Goal: Navigation & Orientation: Find specific page/section

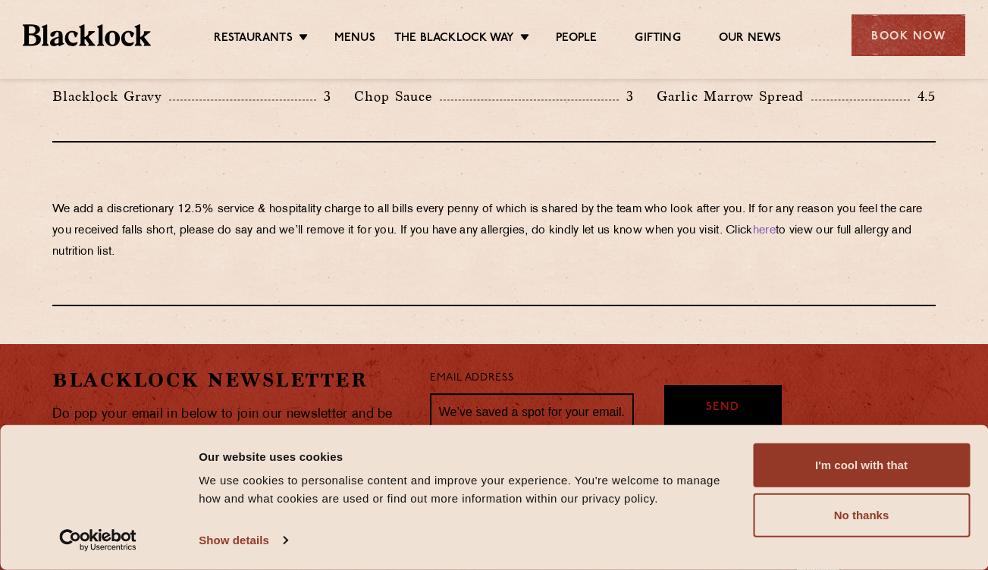
scroll to position [2701, 0]
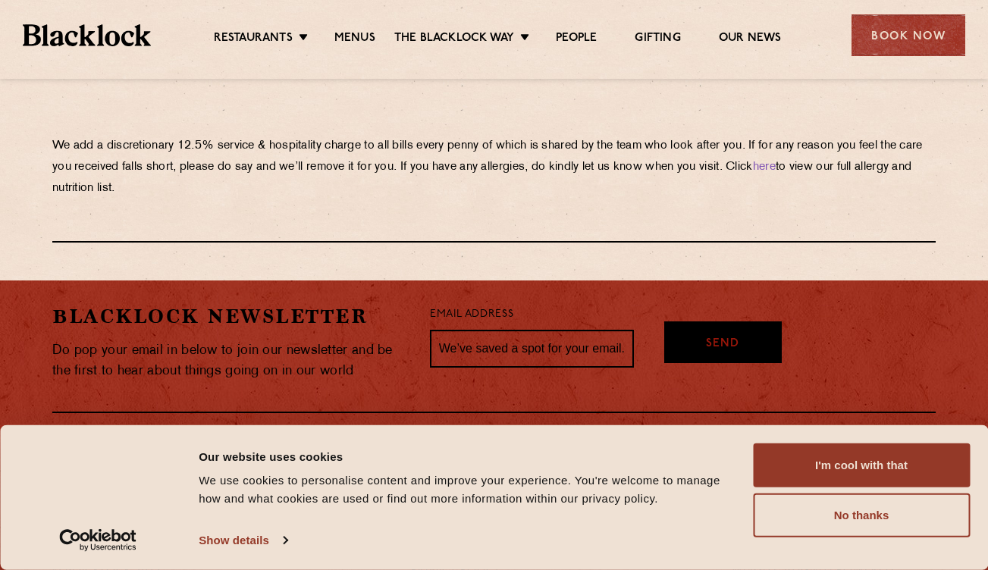
click at [566, 491] on div "We use cookies to personalise content and improve your experience. You're welco…" at bounding box center [467, 489] width 537 height 36
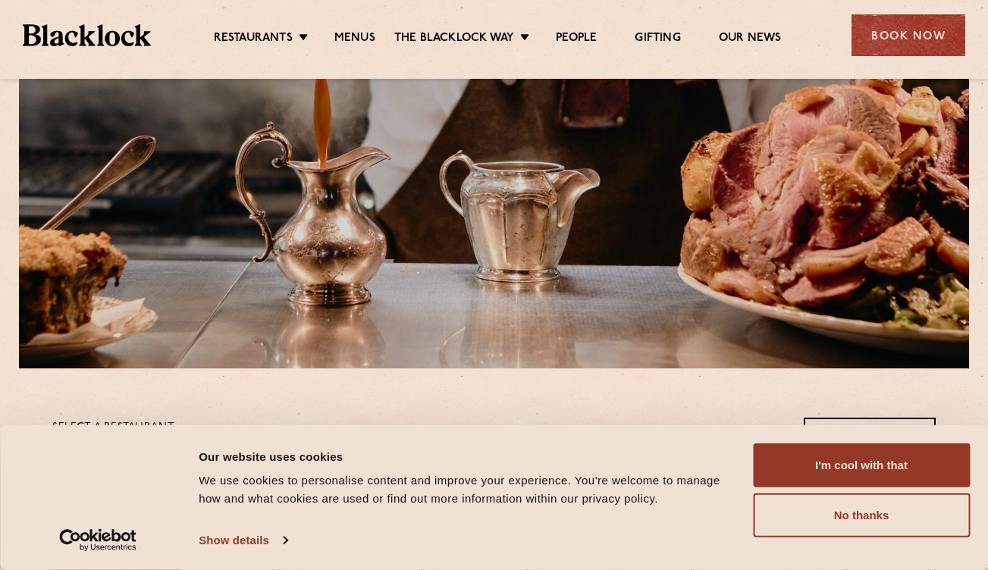
scroll to position [0, 0]
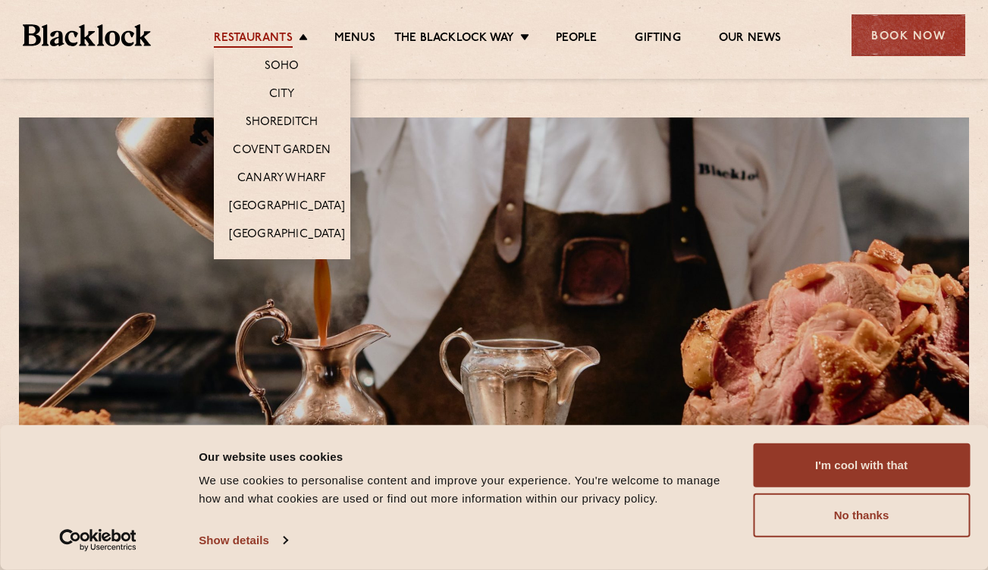
click at [259, 36] on link "Restaurants" at bounding box center [253, 39] width 79 height 17
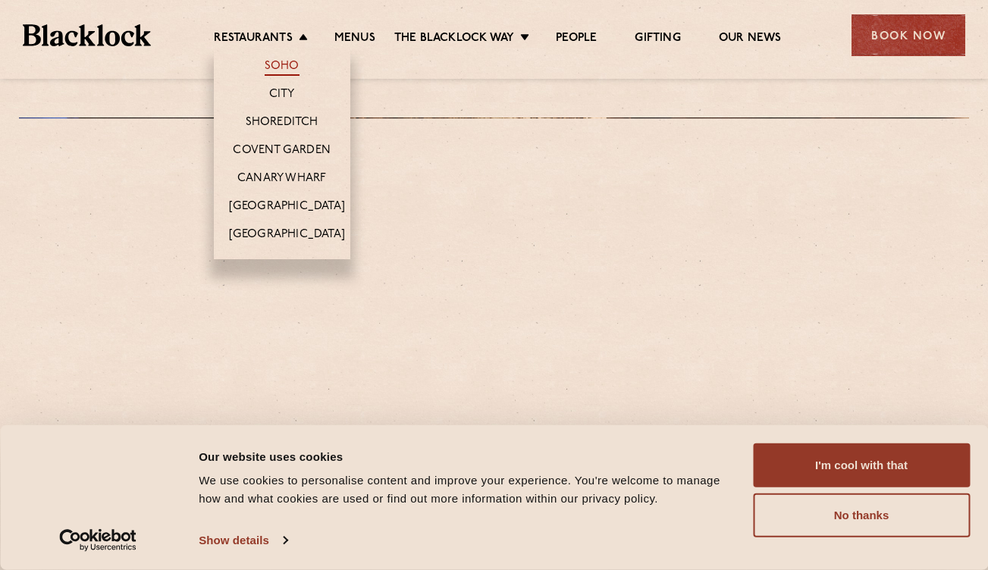
click at [279, 65] on link "Soho" at bounding box center [282, 67] width 35 height 17
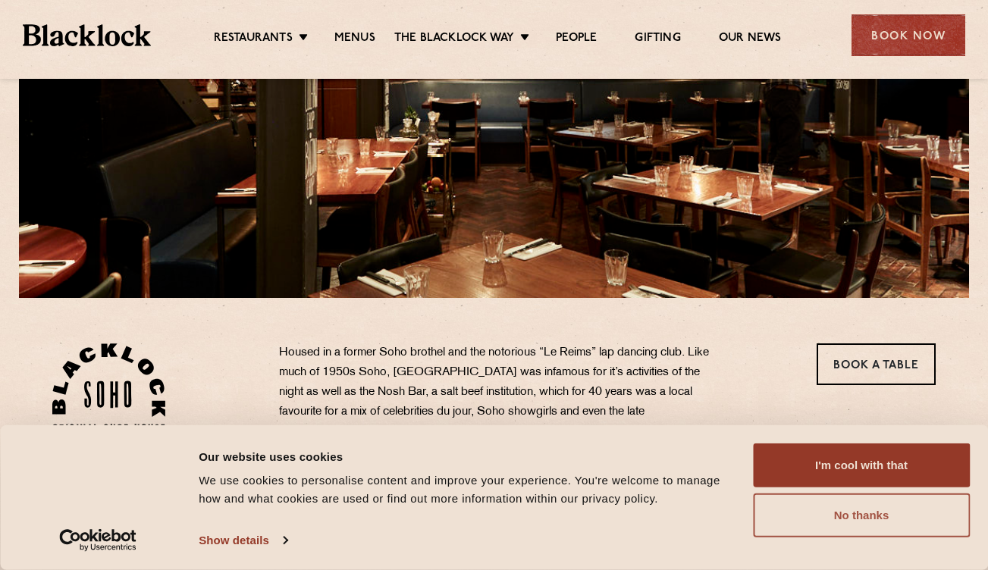
click at [912, 509] on button "No thanks" at bounding box center [861, 515] width 217 height 44
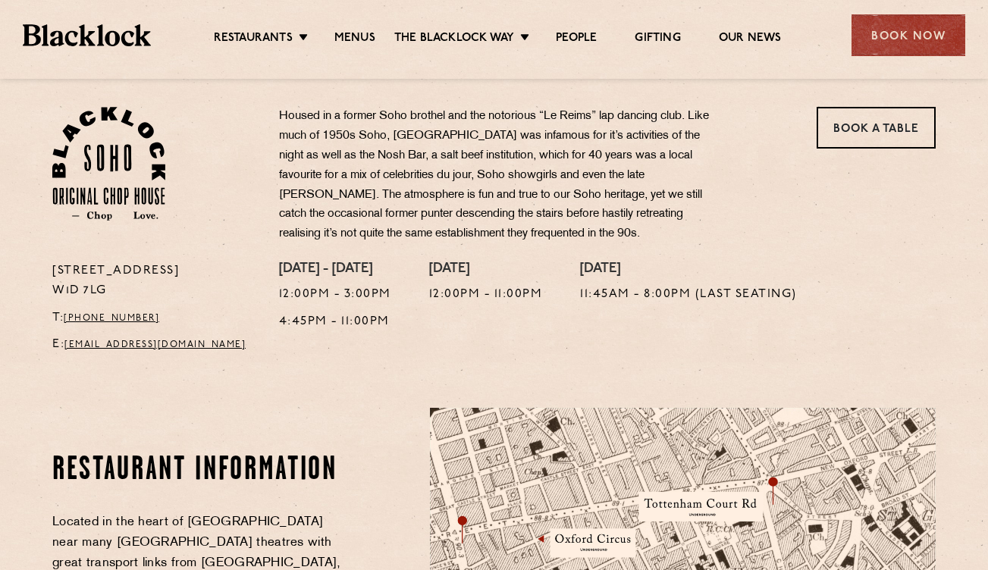
scroll to position [510, 0]
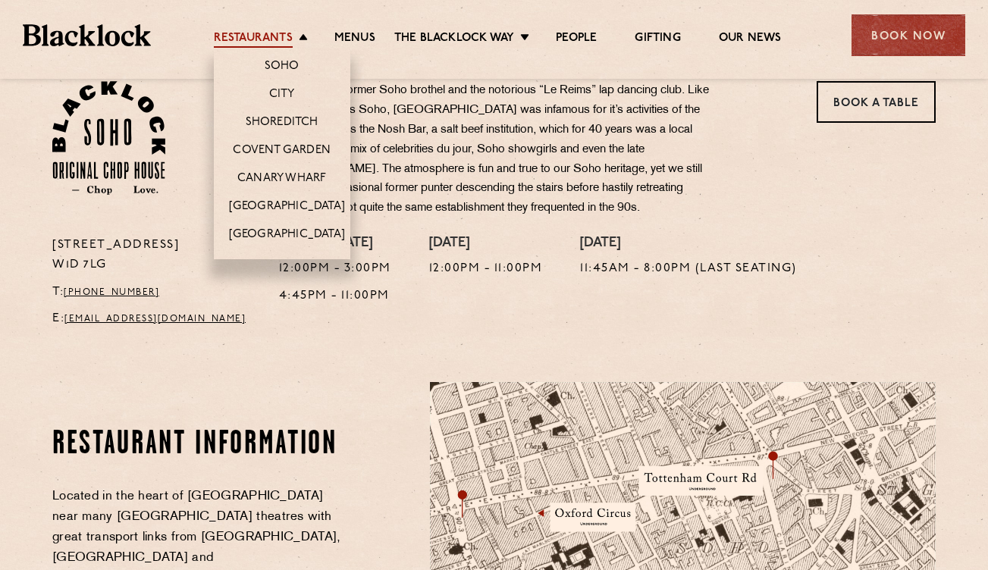
click at [268, 40] on link "Restaurants" at bounding box center [253, 39] width 79 height 17
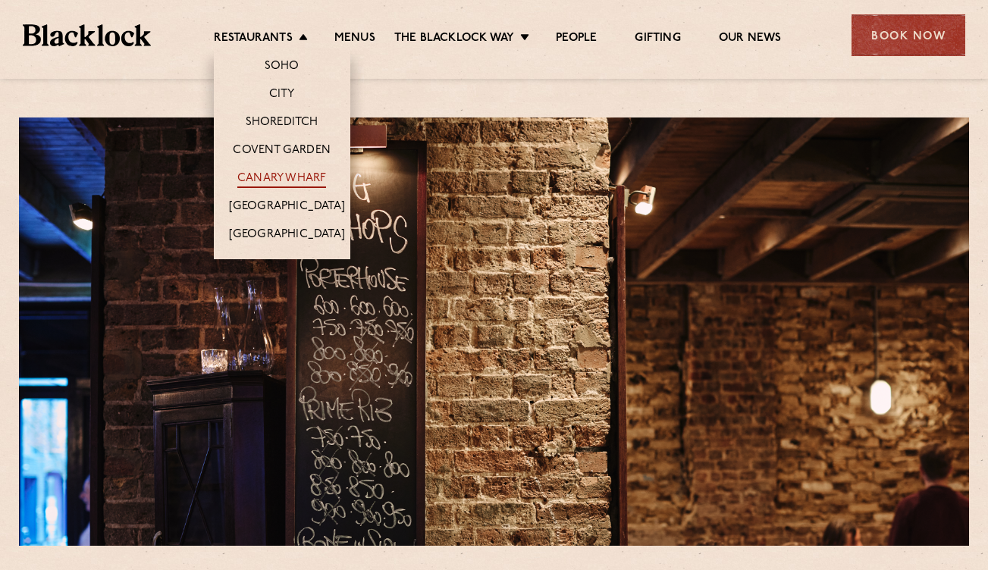
click at [291, 175] on link "Canary Wharf" at bounding box center [281, 179] width 89 height 17
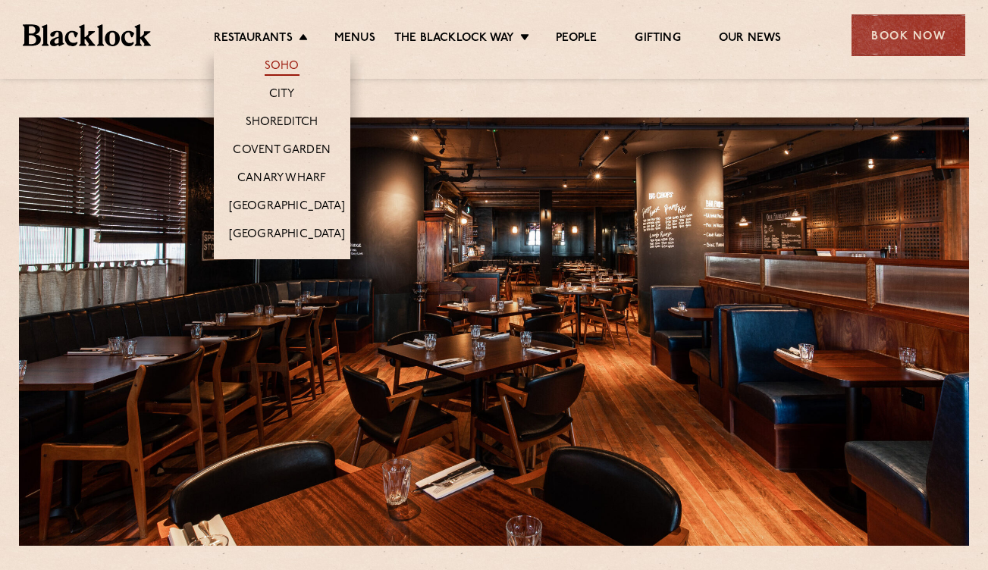
click at [287, 66] on link "Soho" at bounding box center [282, 67] width 35 height 17
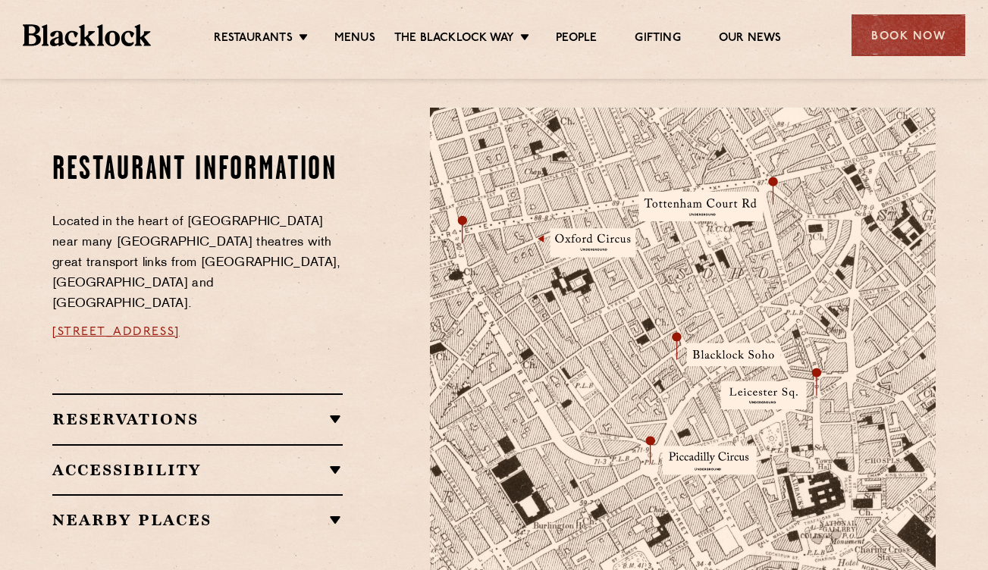
scroll to position [828, 0]
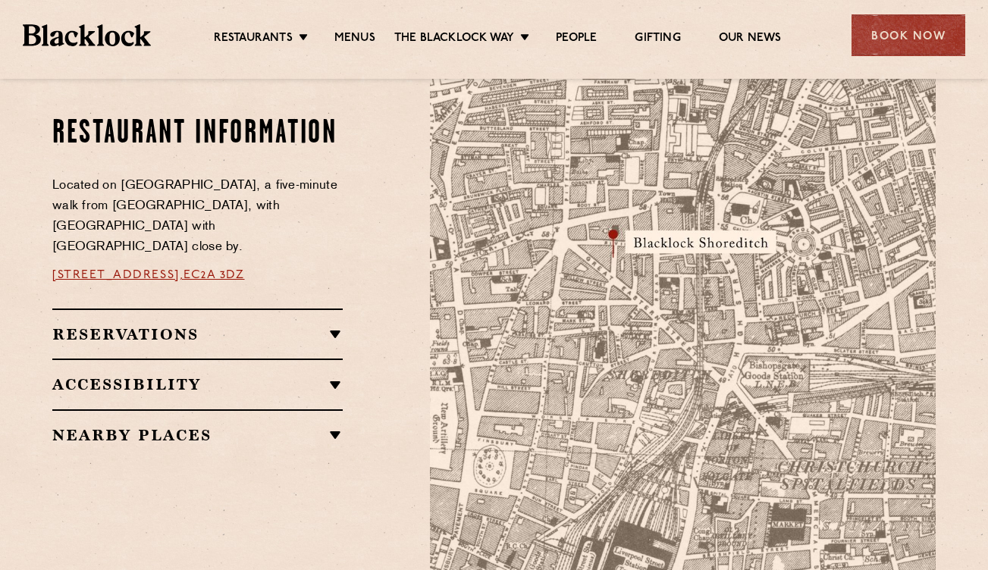
scroll to position [963, 0]
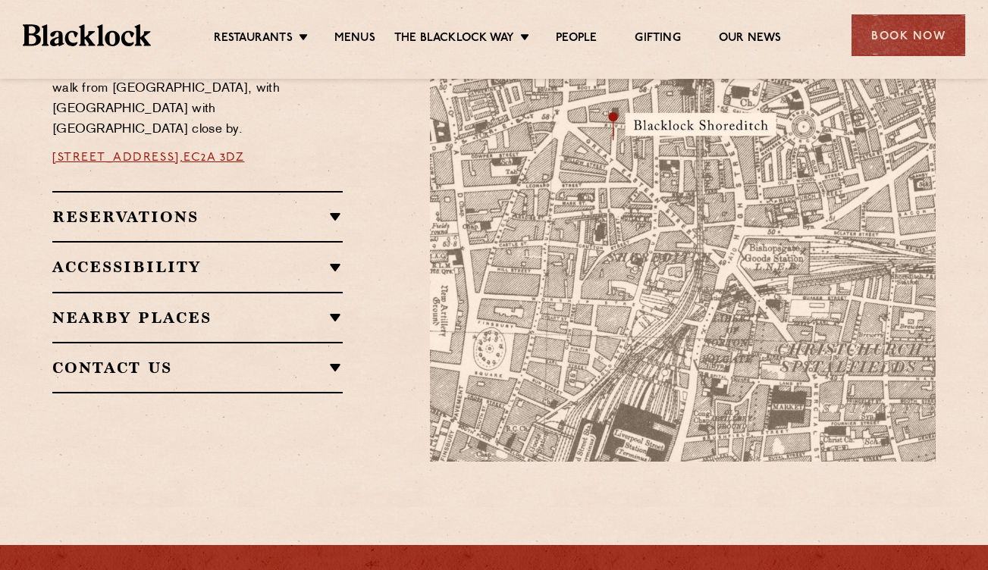
click at [621, 346] on img at bounding box center [683, 196] width 506 height 532
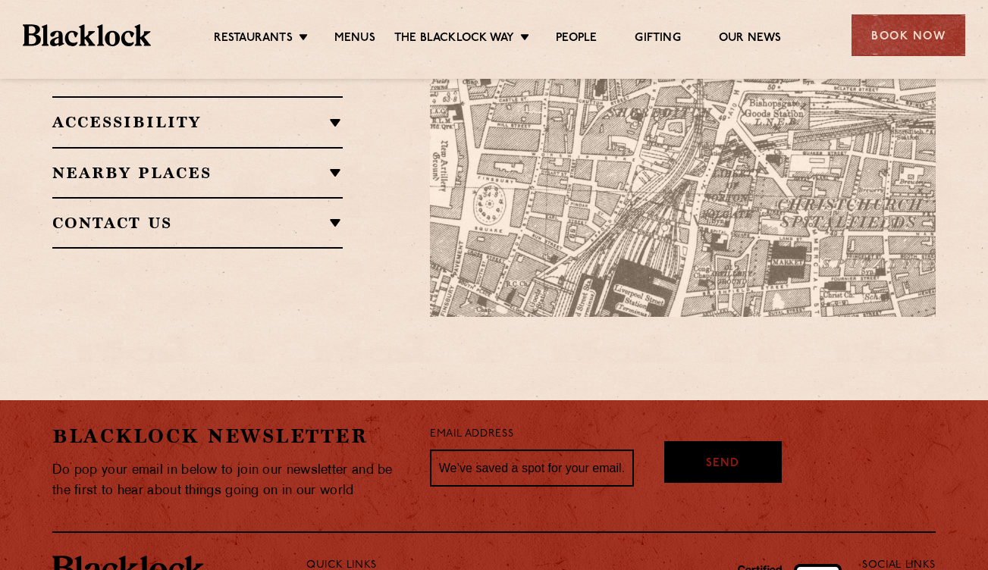
scroll to position [788, 0]
